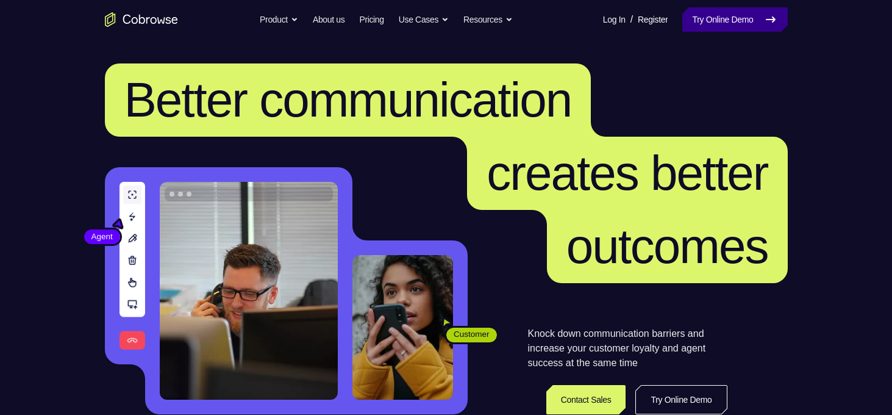
click at [733, 10] on link "Try Online Demo" at bounding box center [735, 19] width 105 height 24
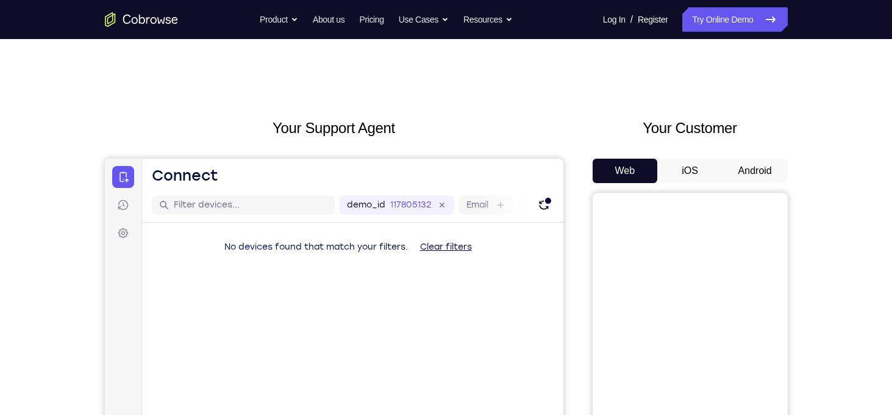
click at [709, 171] on button "iOS" at bounding box center [690, 171] width 65 height 24
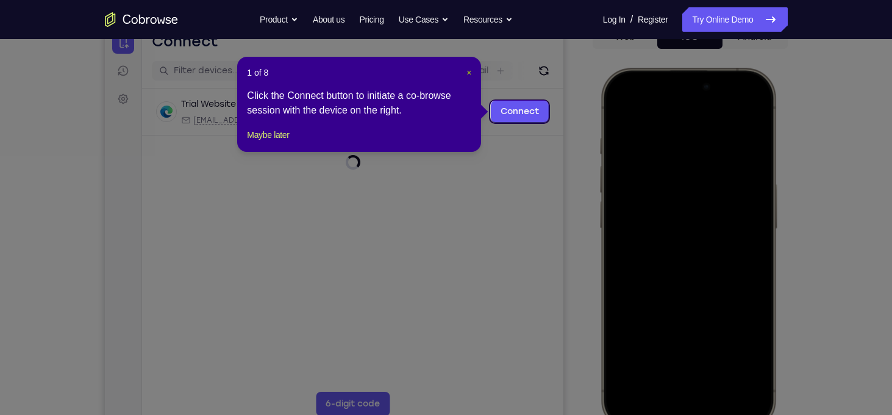
click at [468, 74] on span "×" at bounding box center [469, 73] width 5 height 10
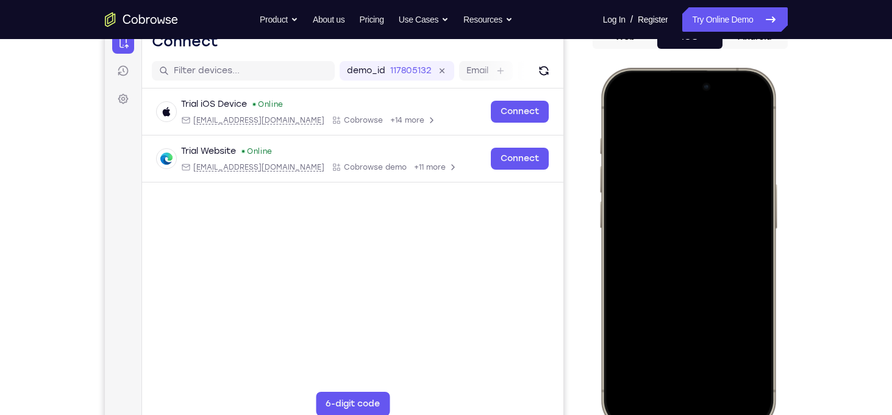
drag, startPoint x: 644, startPoint y: 78, endPoint x: 658, endPoint y: 278, distance: 200.6
click at [658, 278] on div at bounding box center [688, 248] width 160 height 348
drag, startPoint x: 737, startPoint y: 82, endPoint x: 748, endPoint y: 214, distance: 132.2
click at [748, 214] on div at bounding box center [688, 248] width 160 height 348
click at [730, 207] on div at bounding box center [688, 248] width 160 height 348
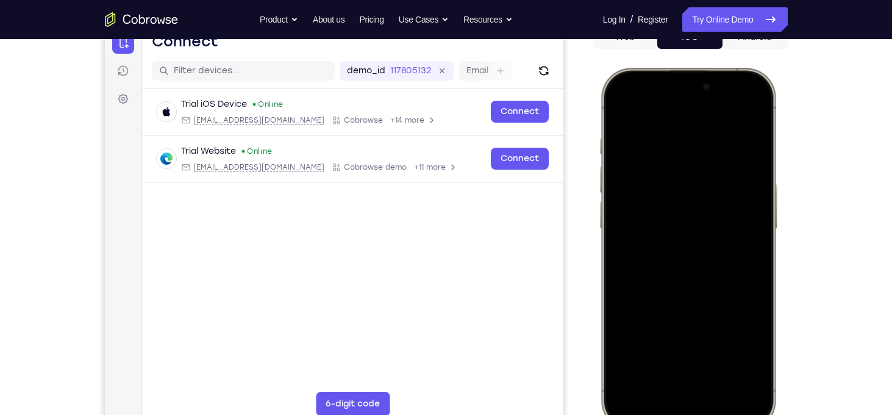
drag, startPoint x: 730, startPoint y: 207, endPoint x: 753, endPoint y: 340, distance: 134.3
click at [753, 340] on div at bounding box center [688, 248] width 160 height 348
click at [739, 107] on div at bounding box center [688, 248] width 160 height 348
click at [663, 170] on div at bounding box center [688, 248] width 160 height 348
click at [656, 382] on div at bounding box center [688, 248] width 160 height 348
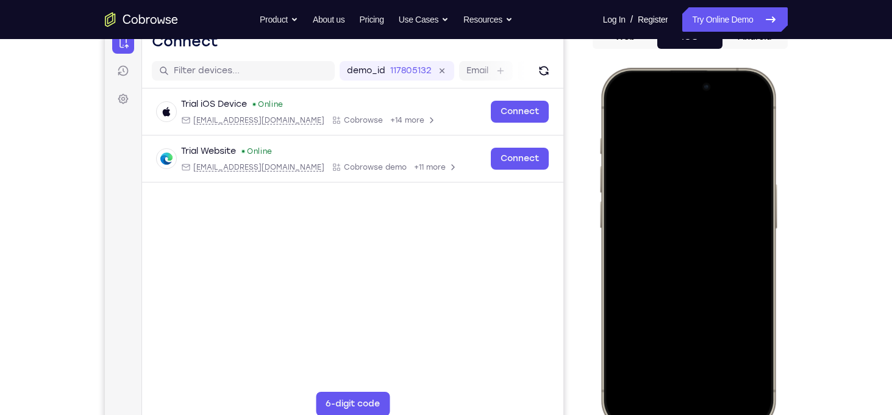
click at [670, 268] on div at bounding box center [688, 248] width 160 height 348
click at [614, 106] on div at bounding box center [688, 248] width 160 height 348
click at [712, 193] on div at bounding box center [688, 248] width 160 height 348
click at [678, 229] on div at bounding box center [688, 248] width 160 height 348
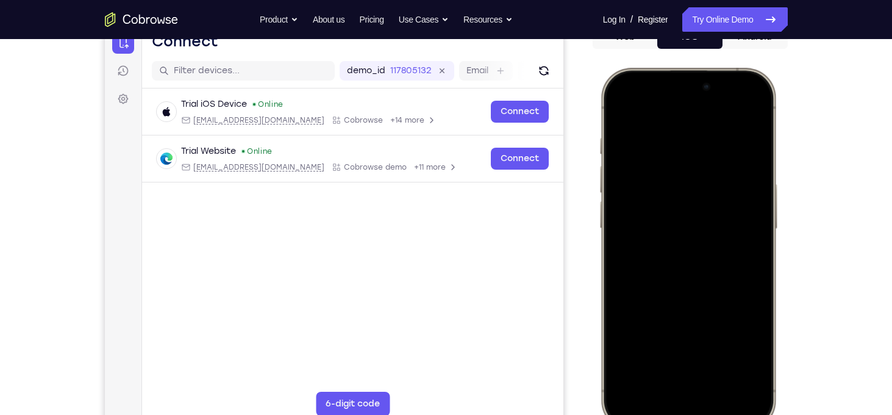
click at [746, 226] on div at bounding box center [688, 248] width 160 height 348
click at [687, 253] on div at bounding box center [688, 248] width 160 height 348
click at [714, 295] on div at bounding box center [688, 248] width 160 height 348
click at [715, 361] on div at bounding box center [688, 248] width 160 height 348
click at [693, 224] on div at bounding box center [688, 248] width 160 height 348
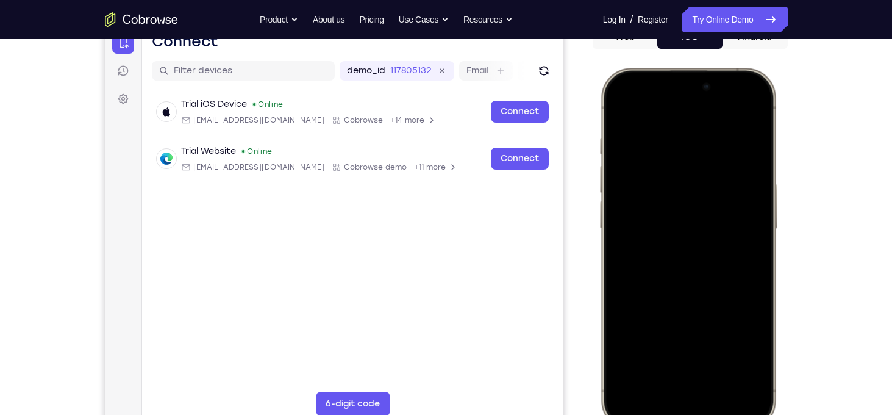
click at [693, 224] on div at bounding box center [688, 248] width 160 height 348
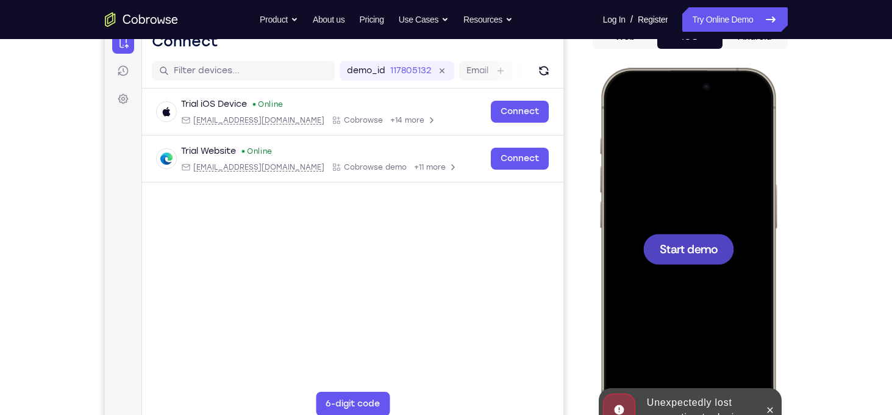
click at [688, 214] on div at bounding box center [688, 248] width 160 height 348
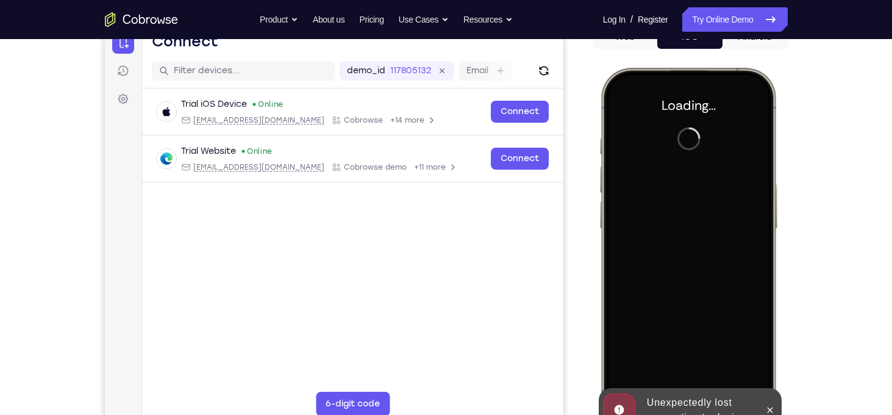
scroll to position [214, 0]
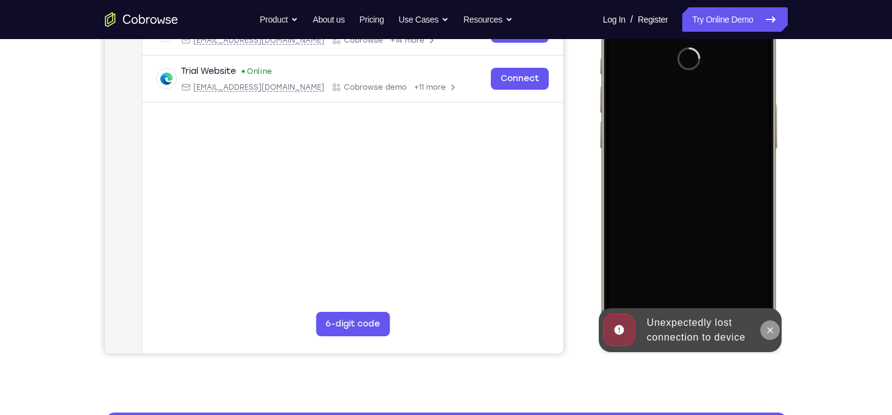
click at [769, 325] on icon at bounding box center [770, 330] width 10 height 10
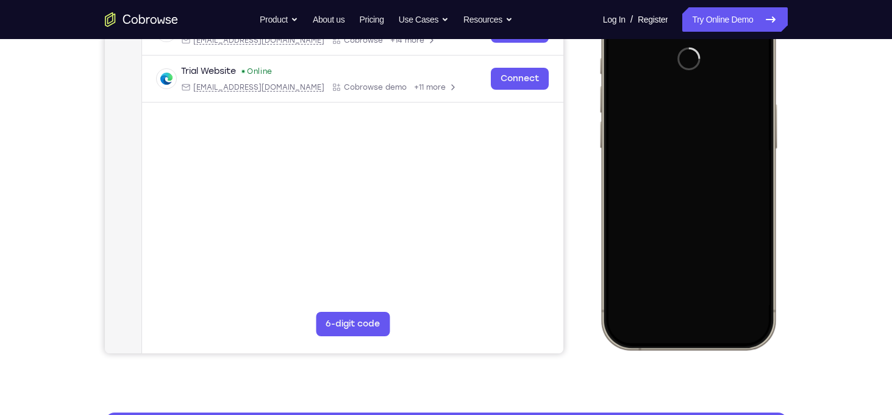
scroll to position [144, 0]
